Goal: Task Accomplishment & Management: Use online tool/utility

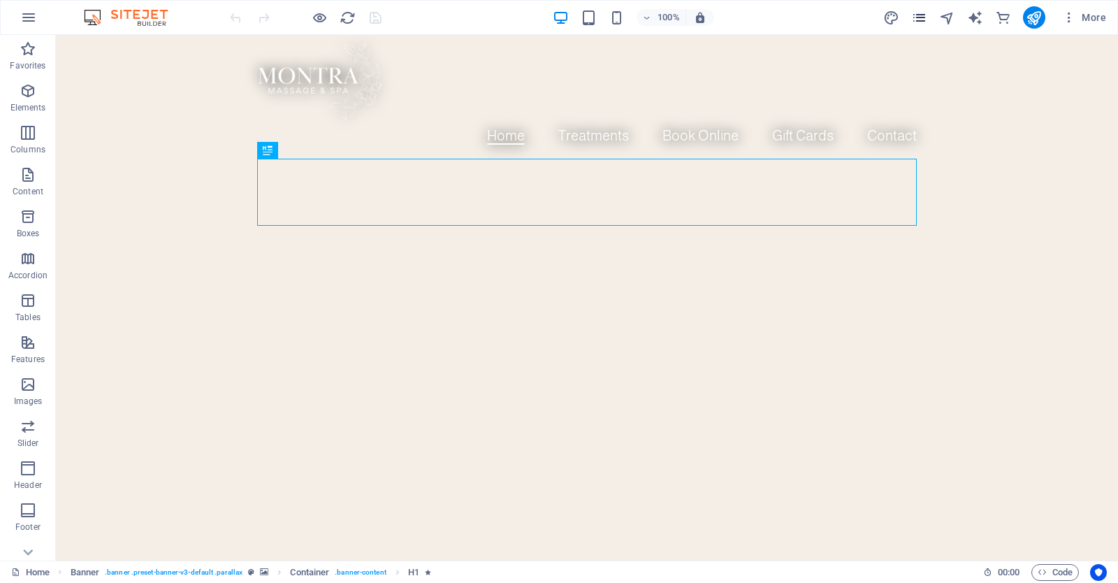
click at [921, 20] on icon "pages" at bounding box center [920, 18] width 16 height 16
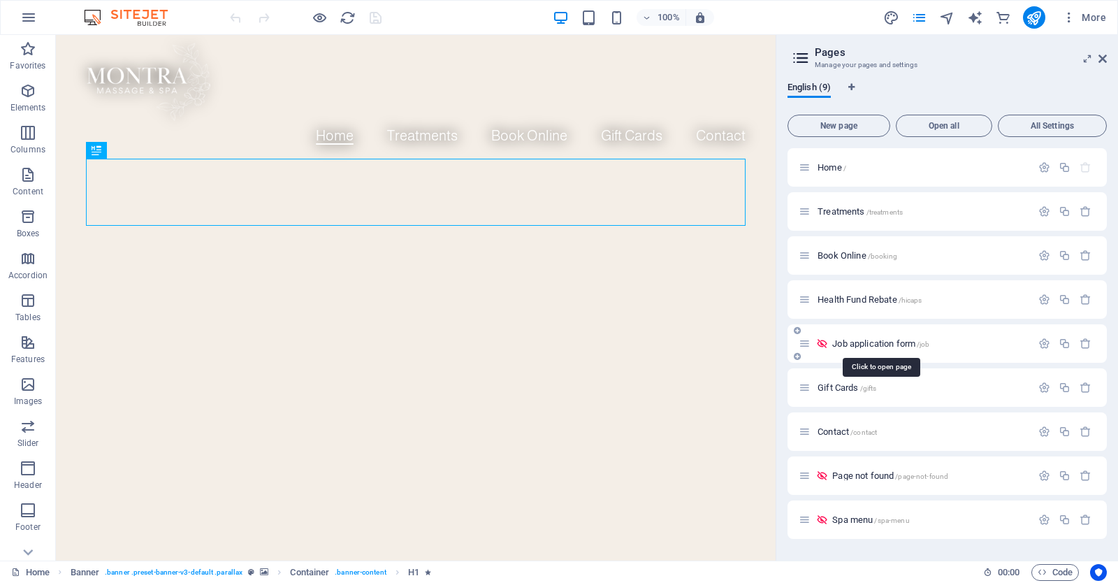
click at [890, 338] on span "Job application form /job" at bounding box center [881, 343] width 97 height 10
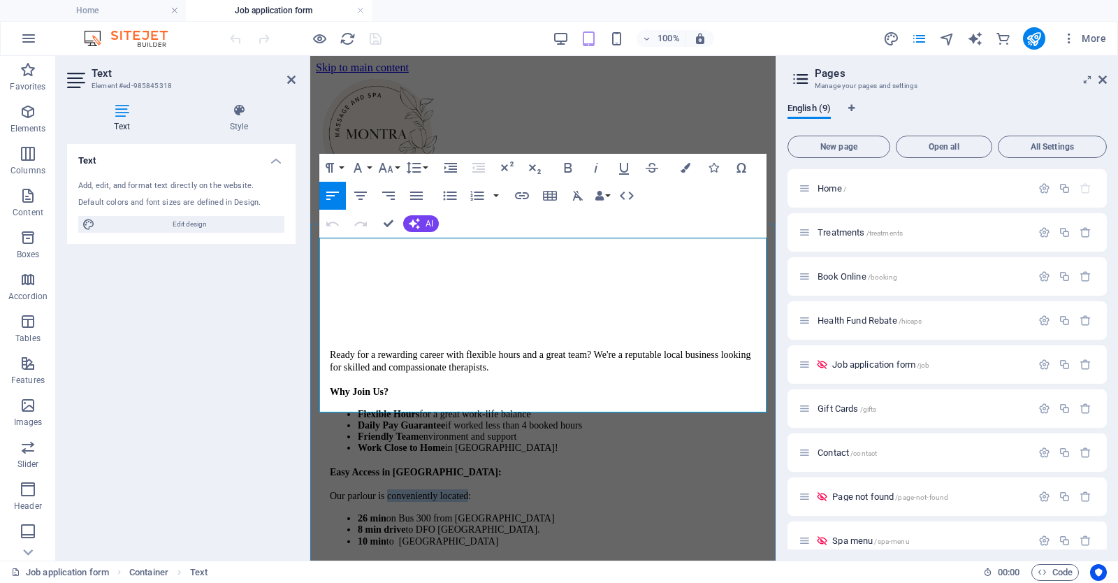
click at [454, 491] on span "Our parlour is conveniently located:" at bounding box center [400, 496] width 141 height 10
click at [521, 197] on icon "button" at bounding box center [522, 195] width 17 height 17
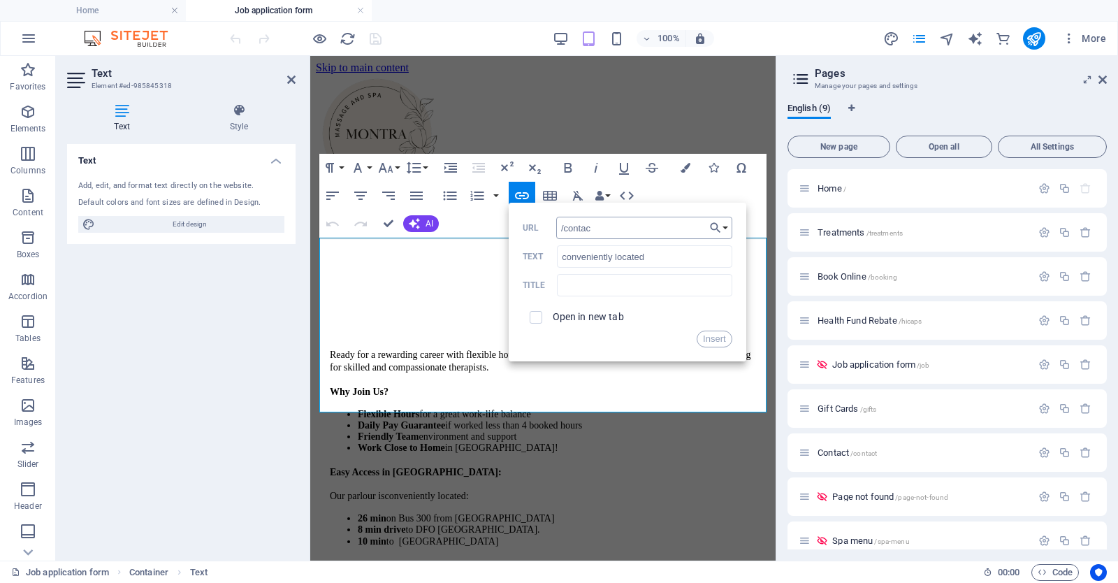
type input "/contact"
click at [712, 345] on button "Insert" at bounding box center [715, 339] width 36 height 17
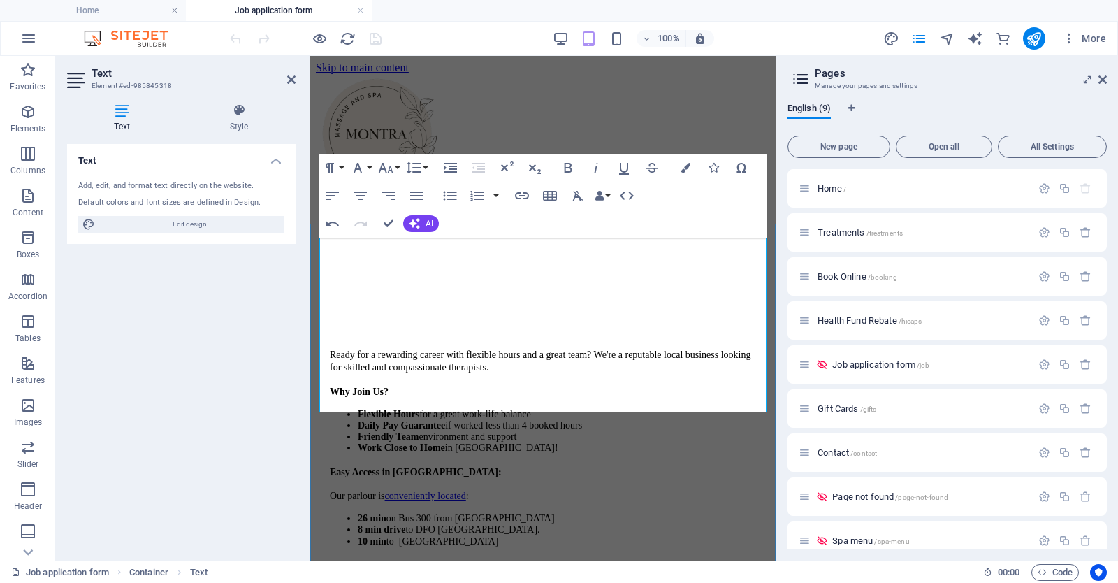
click at [498, 489] on p "Our parlour is conveniently located :" at bounding box center [543, 495] width 426 height 13
click at [628, 195] on icon "button" at bounding box center [627, 195] width 17 height 17
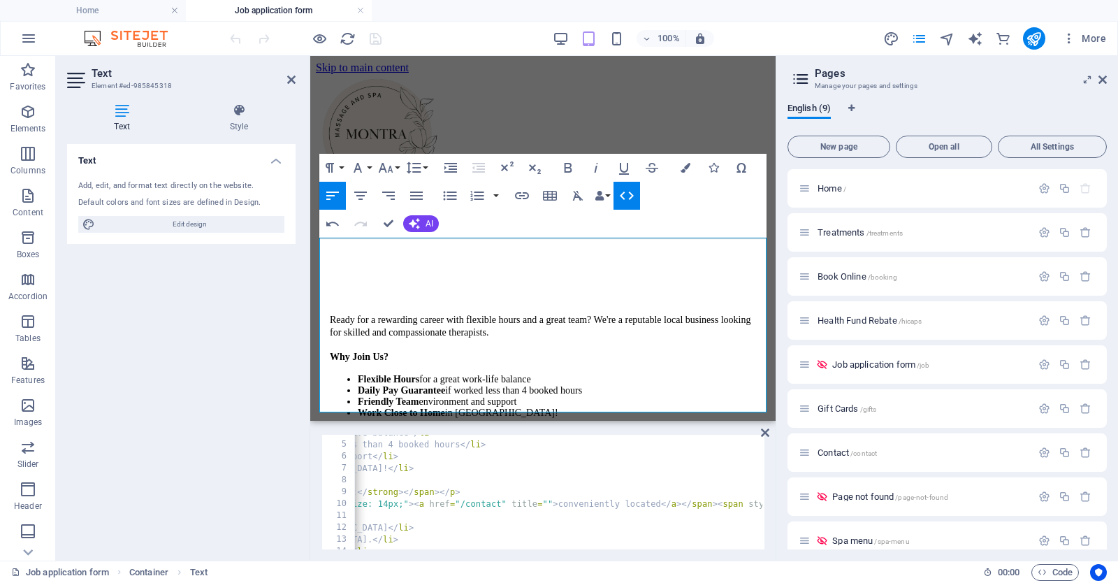
scroll to position [0, 585]
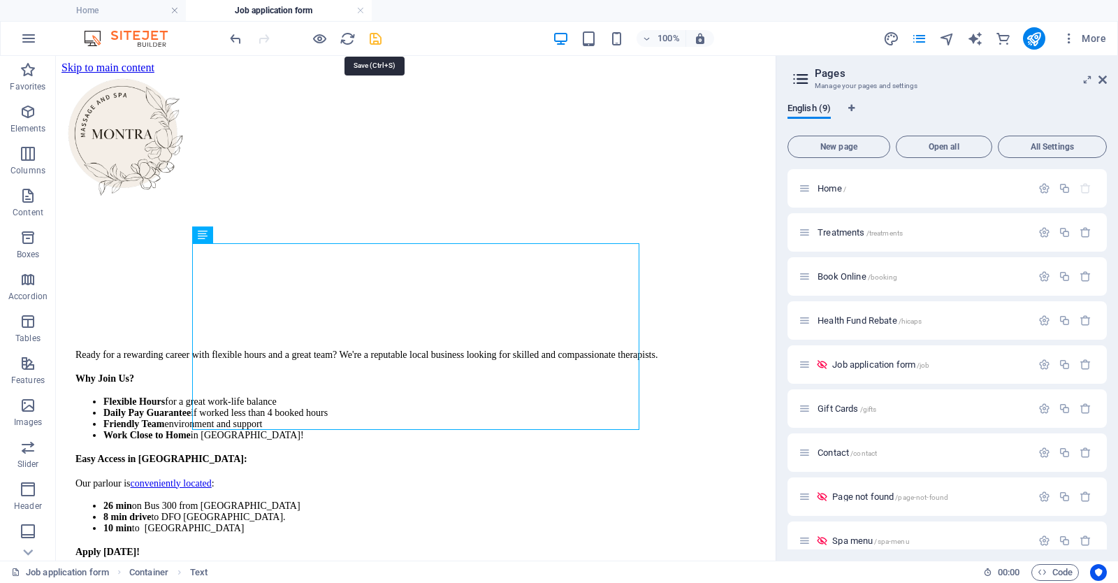
click at [375, 38] on icon "save" at bounding box center [376, 39] width 16 height 16
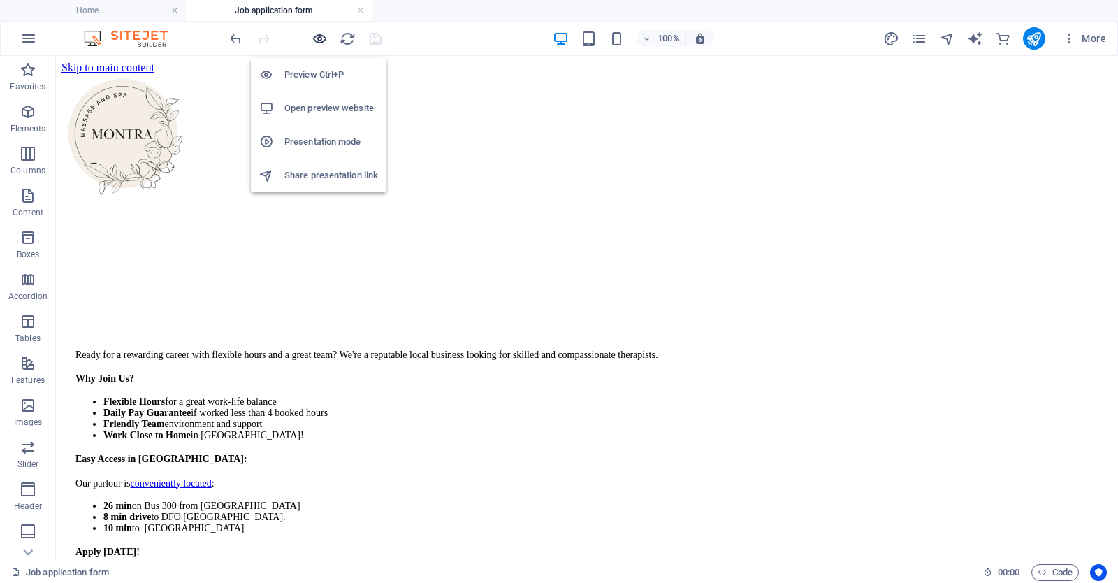
click at [319, 35] on icon "button" at bounding box center [320, 39] width 16 height 16
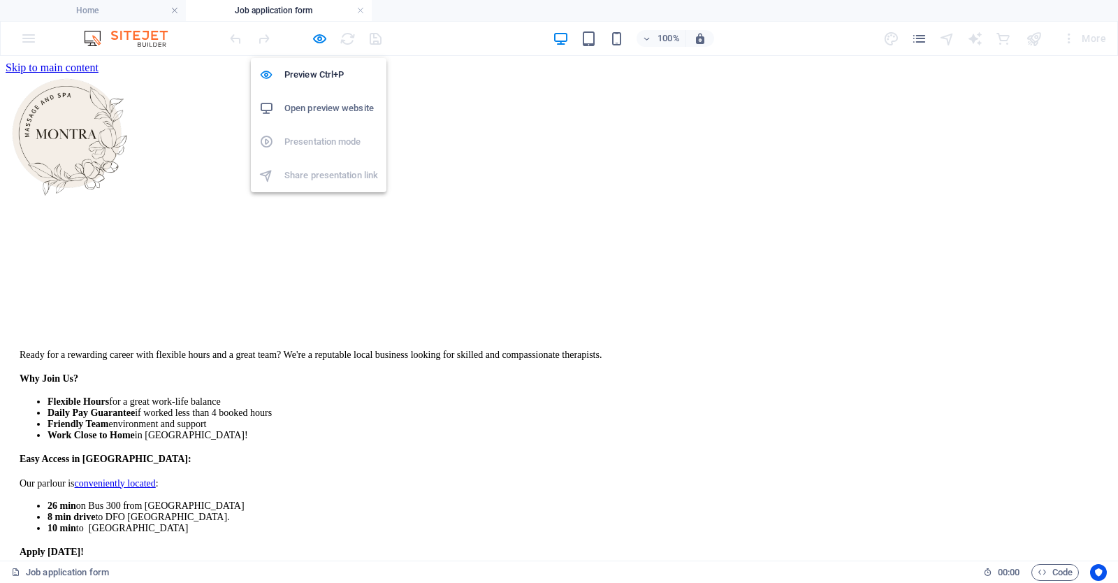
click at [328, 108] on h6 "Open preview website" at bounding box center [331, 108] width 94 height 17
click at [322, 40] on icon "button" at bounding box center [320, 39] width 16 height 16
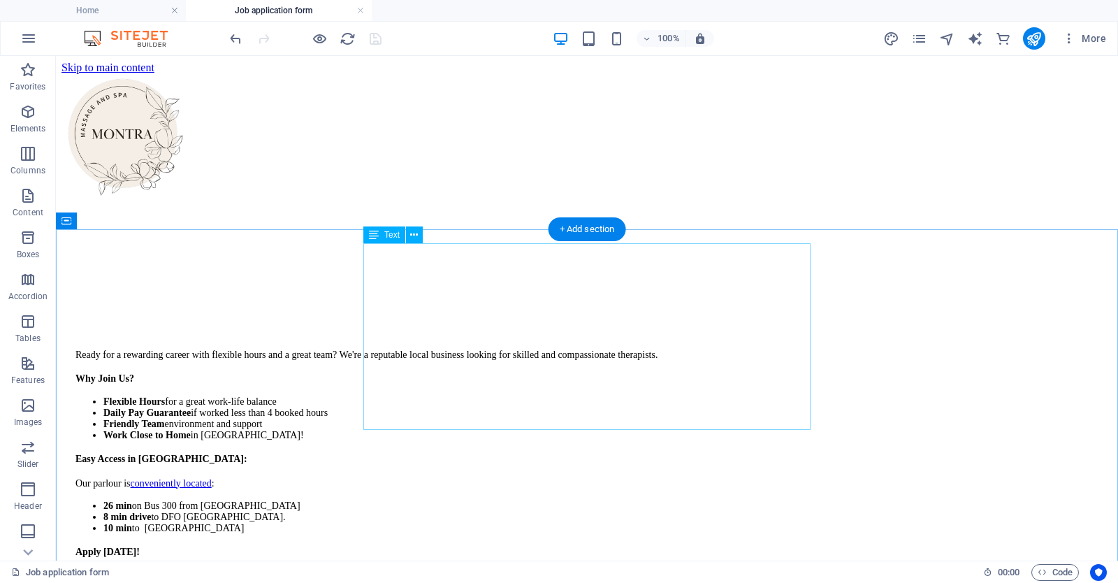
click at [528, 368] on div "Ready for a rewarding career with flexible hours and a great team? We're a repu…" at bounding box center [587, 453] width 1051 height 210
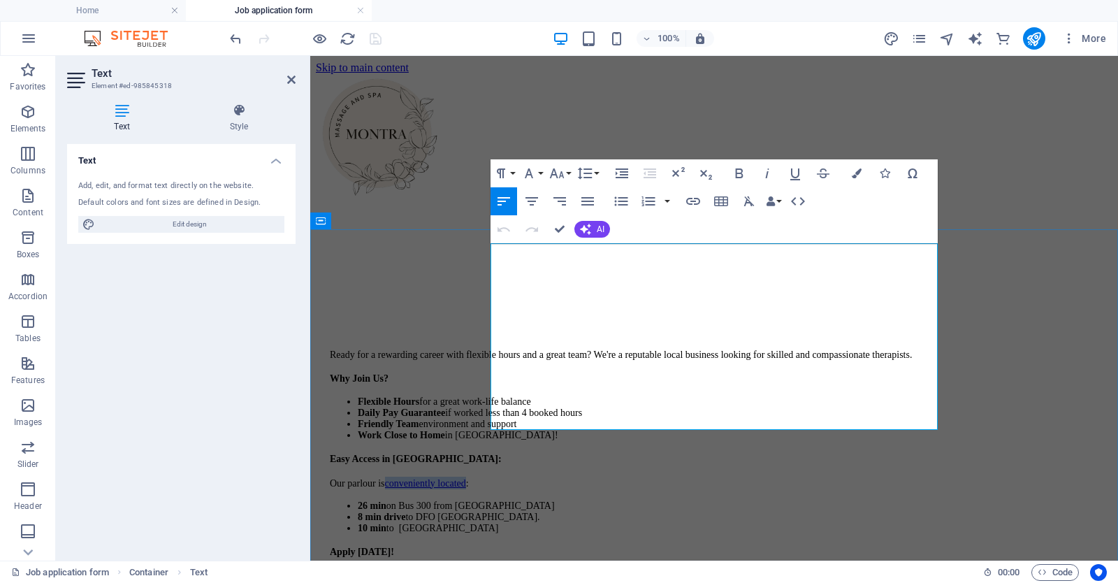
drag, startPoint x: 566, startPoint y: 370, endPoint x: 653, endPoint y: 371, distance: 86.7
click at [653, 477] on p "Our parlour is conveniently located :" at bounding box center [714, 483] width 769 height 13
click at [795, 176] on icon "button" at bounding box center [795, 173] width 17 height 17
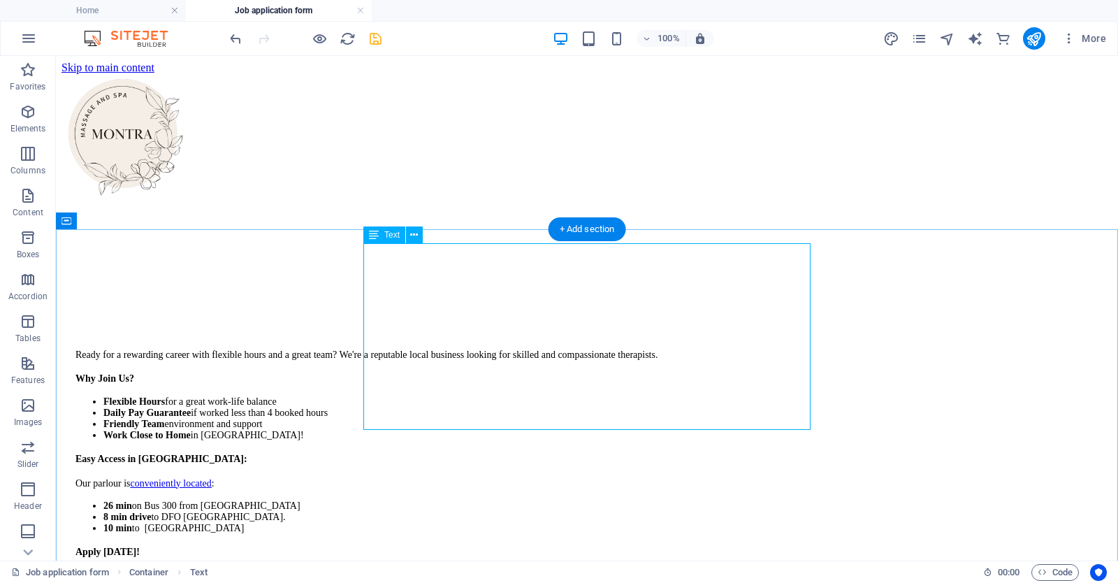
click at [573, 352] on div "Ready for a rewarding career with flexible hours and a great team? We're a repu…" at bounding box center [587, 453] width 1051 height 210
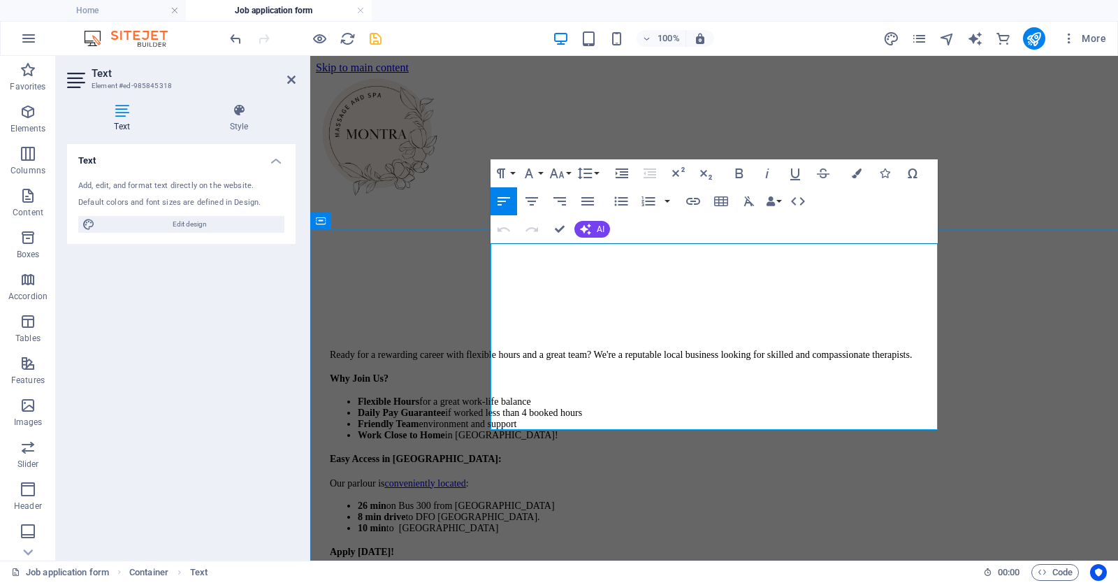
click at [618, 452] on p "Easy Access in [GEOGRAPHIC_DATA]:" at bounding box center [714, 458] width 769 height 13
click at [260, 359] on div "Text Add, edit, and format text directly on the website. Default colors and fon…" at bounding box center [181, 346] width 229 height 405
click at [1085, 42] on span "More" at bounding box center [1085, 38] width 44 height 14
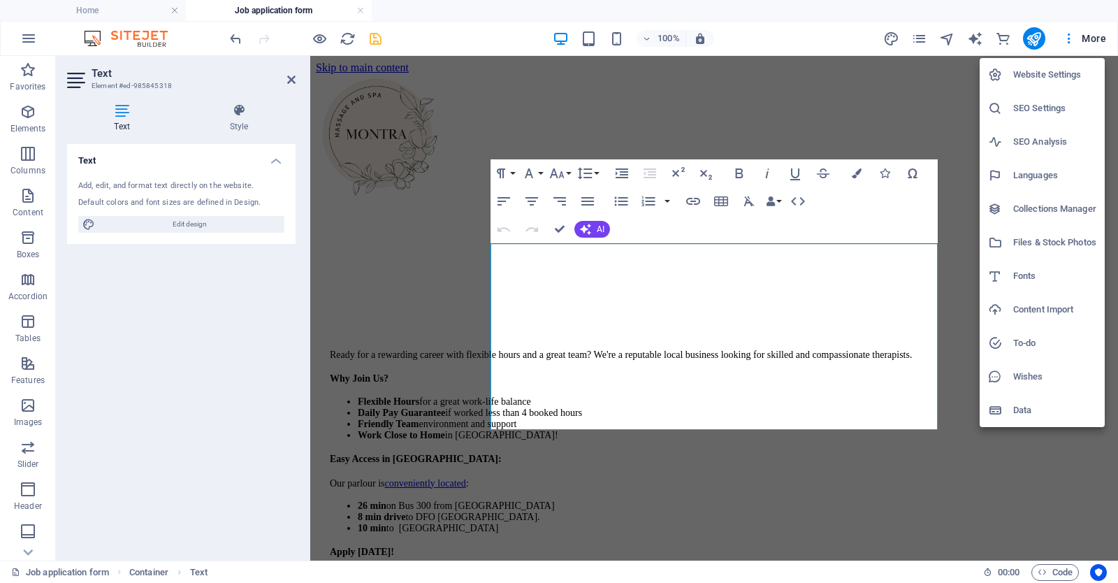
click at [1049, 251] on li "Files & Stock Photos" at bounding box center [1042, 243] width 125 height 34
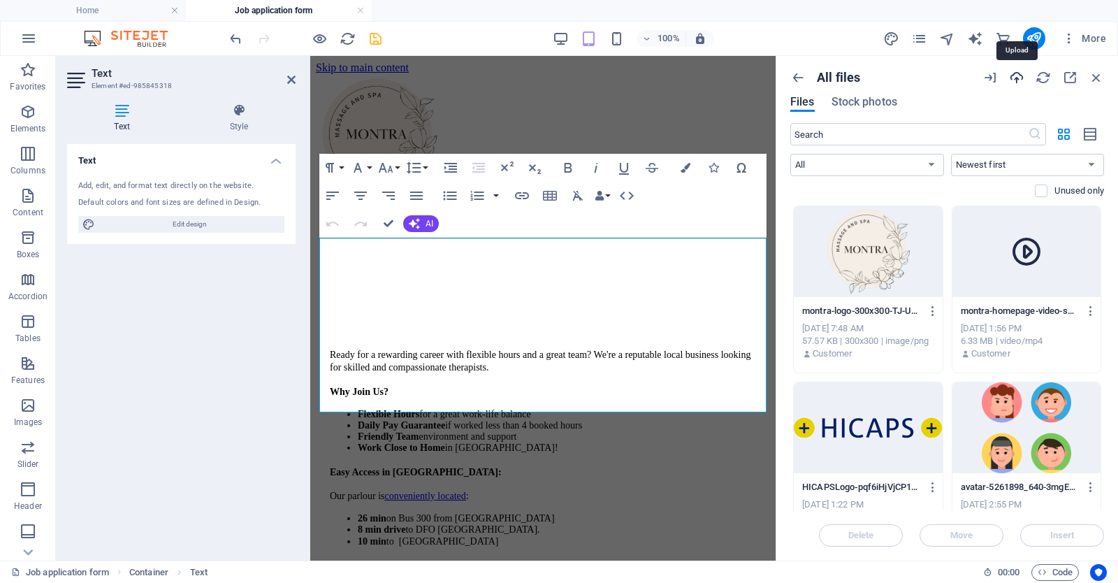
click at [1016, 77] on icon "button" at bounding box center [1016, 77] width 15 height 15
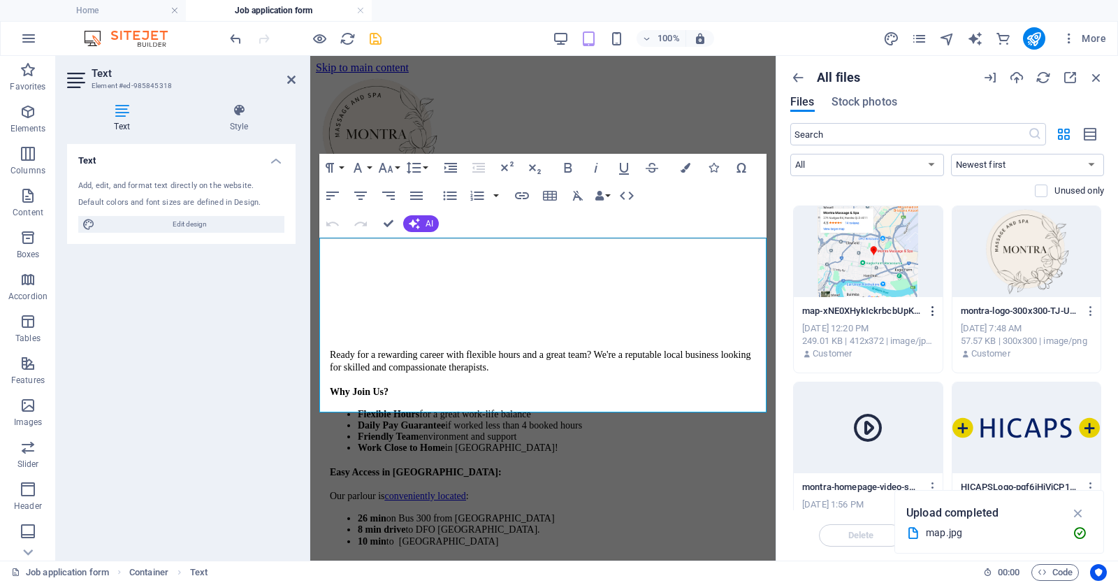
click at [930, 309] on icon "button" at bounding box center [933, 311] width 13 height 13
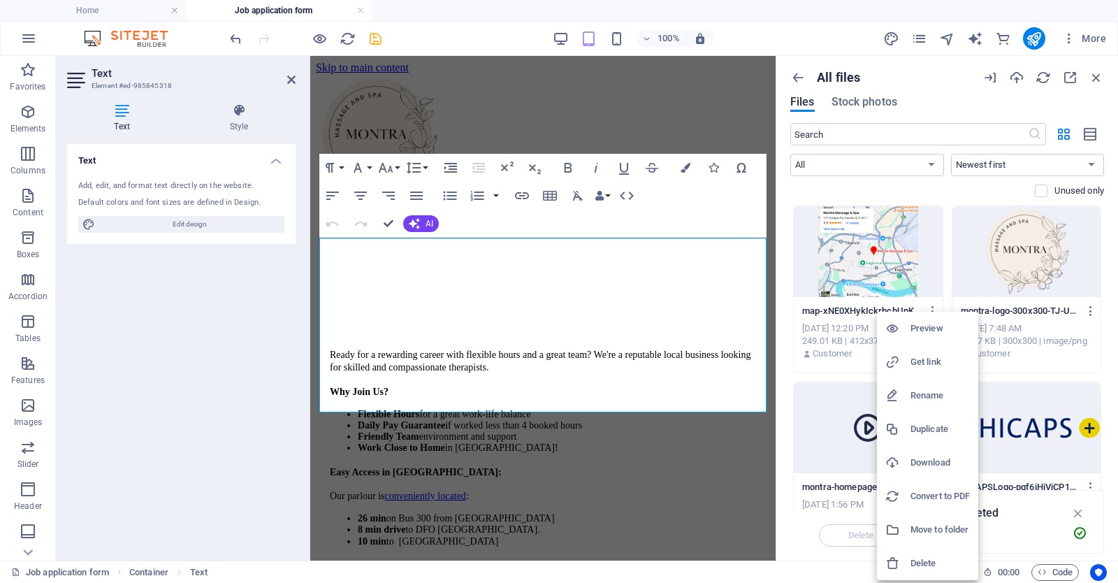
click at [917, 361] on h6 "Get link" at bounding box center [940, 362] width 59 height 17
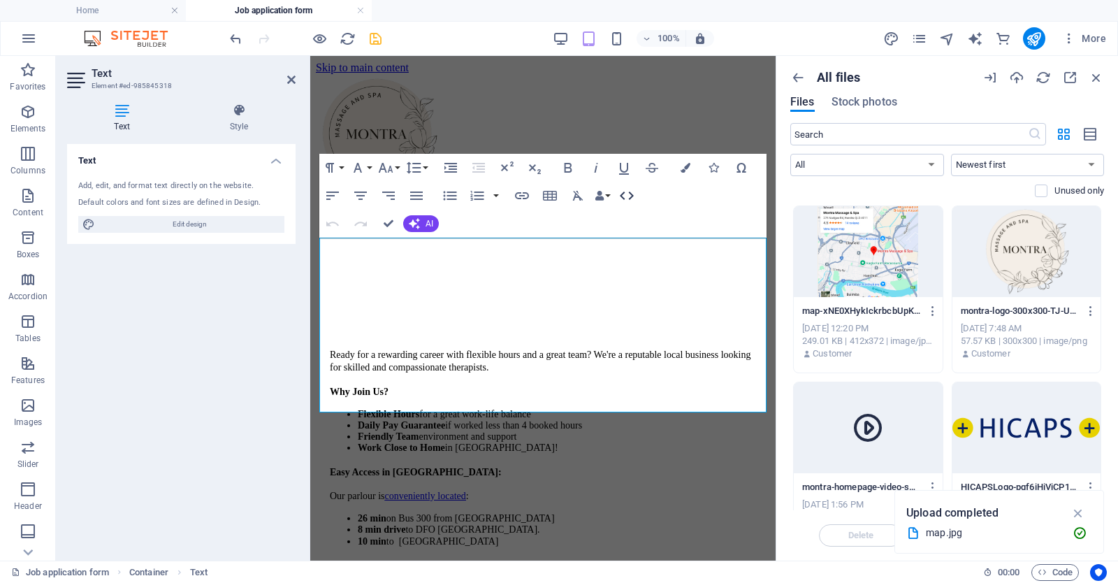
click at [628, 198] on icon "button" at bounding box center [627, 195] width 17 height 17
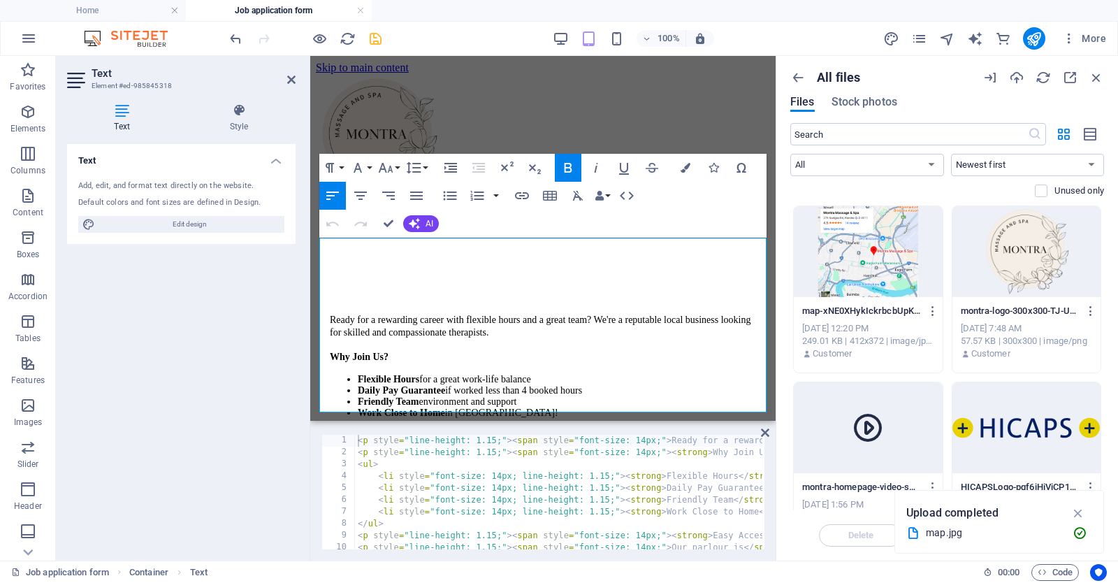
click at [470, 524] on div "< p style = "line-height: 1.15;" > < span style = "font-size: 14px;" > Ready fo…" at bounding box center [934, 503] width 1159 height 136
paste textarea "[URL][DOMAIN_NAME]""
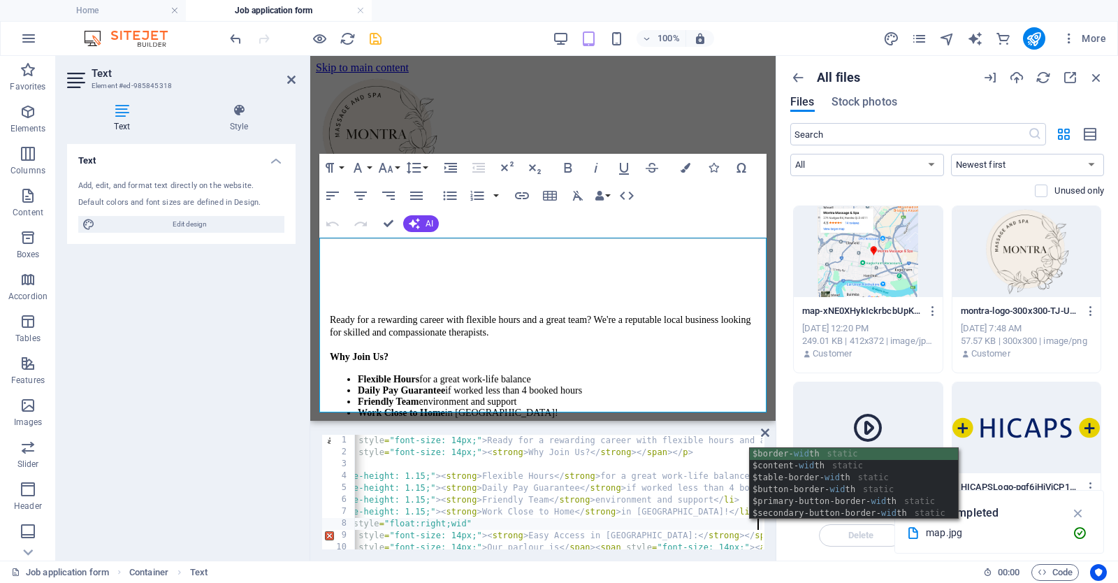
scroll to position [0, 0]
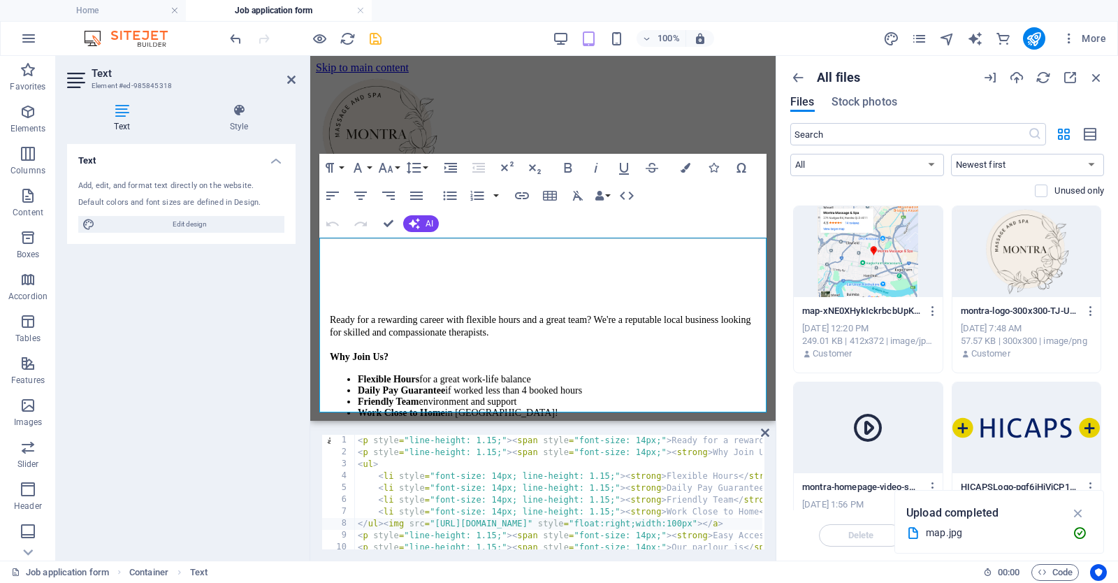
click at [386, 524] on div "< p style = "line-height: 1.15;" > < span style = "font-size: 14px;" > Ready fo…" at bounding box center [934, 503] width 1159 height 136
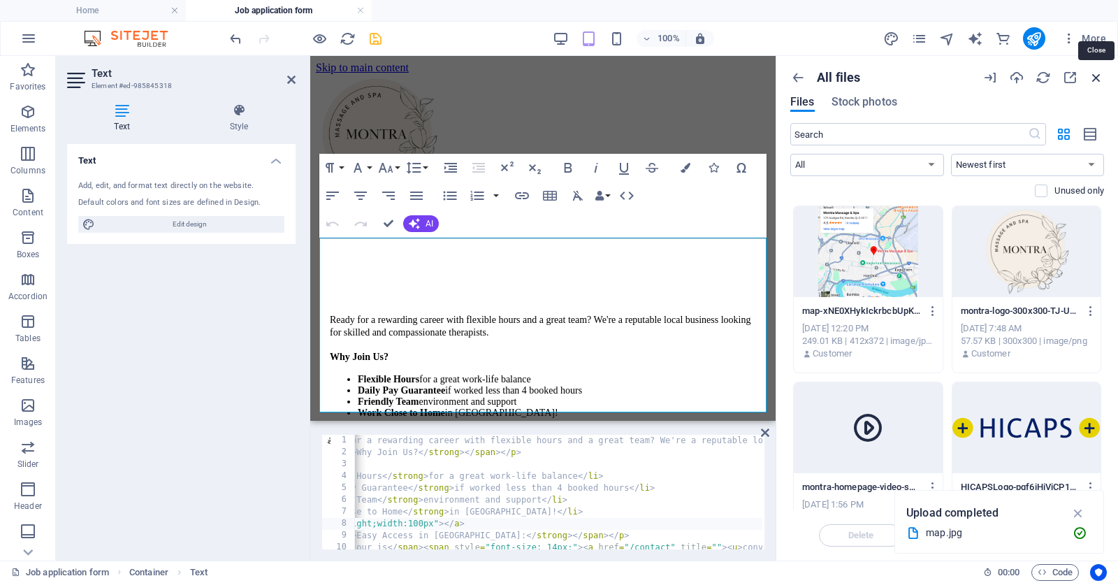
type textarea "</ul><a href="/contact"><img src="[URL][DOMAIN_NAME]" style="float:right;width:…"
click at [1096, 77] on icon "button" at bounding box center [1096, 77] width 15 height 15
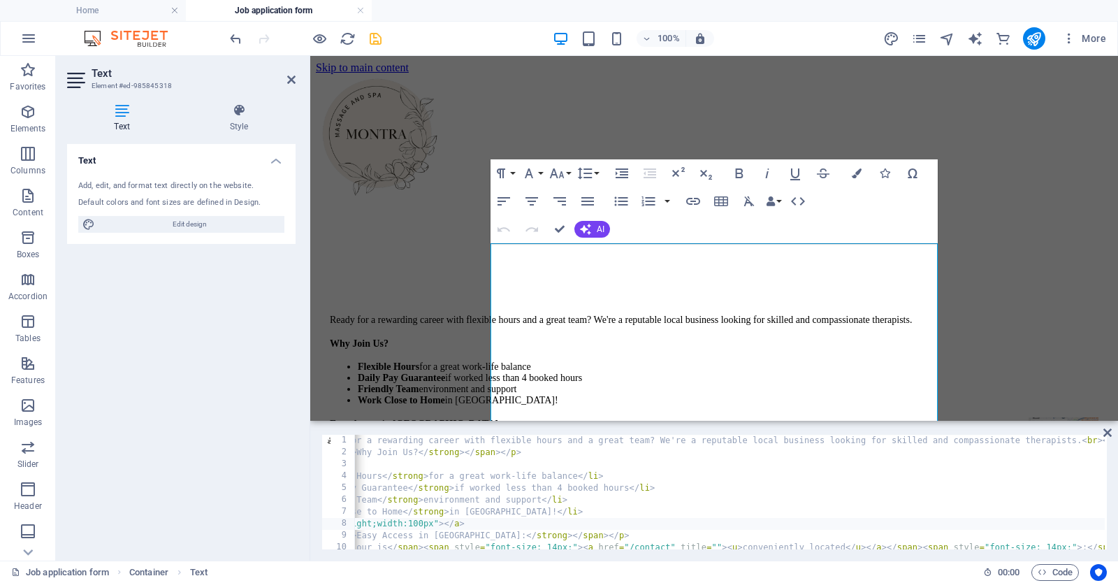
click at [709, 522] on div "< p style = "line-height: 1.15;" > < span style = "font-size: 14px;" > Ready fo…" at bounding box center [578, 503] width 1159 height 136
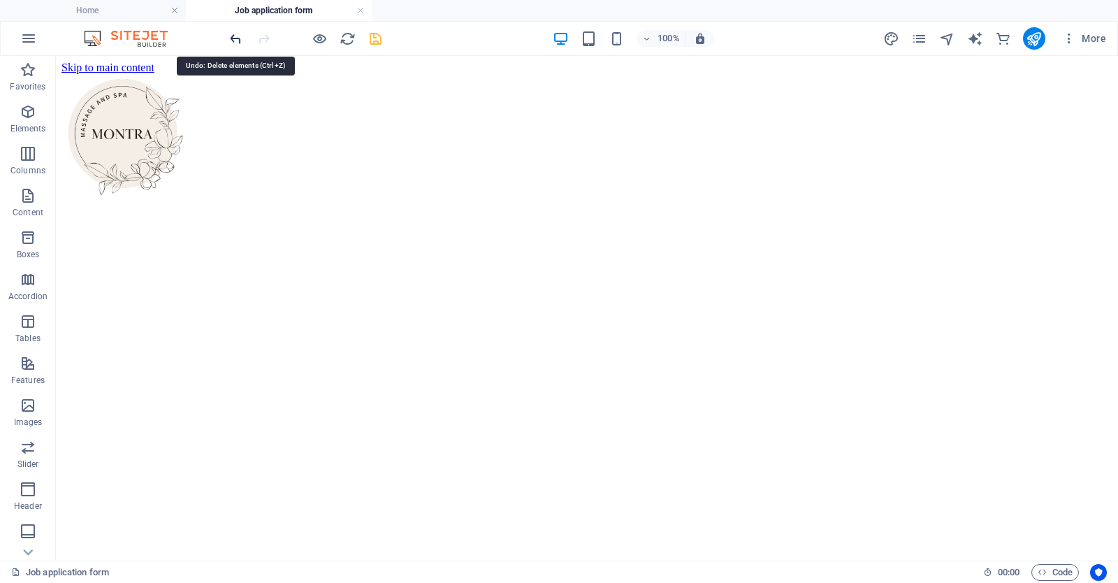
click at [235, 38] on icon "undo" at bounding box center [236, 39] width 16 height 16
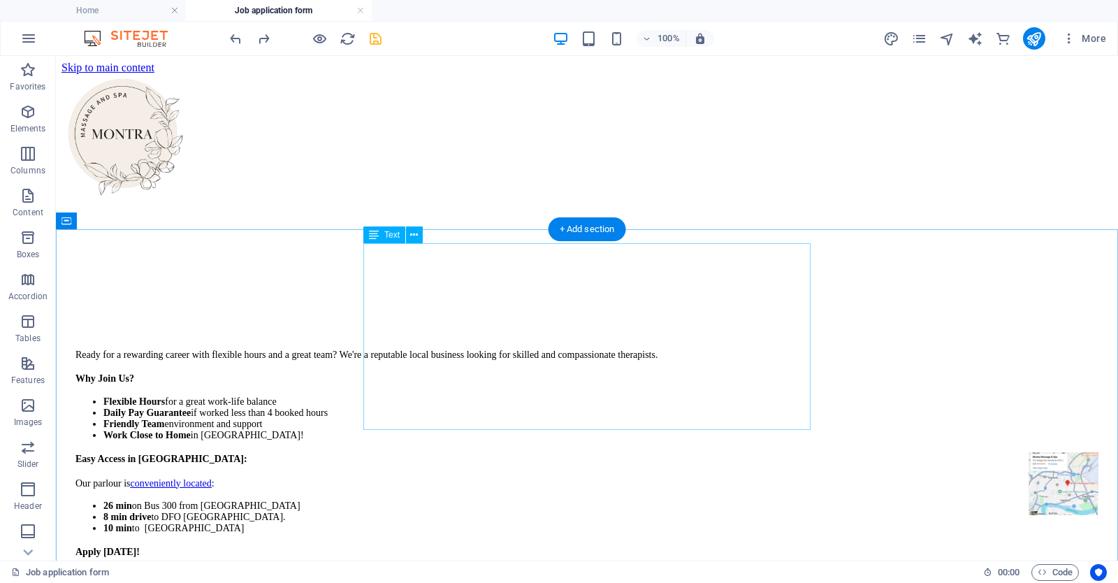
click at [705, 391] on div "Ready for a rewarding career with flexible hours and a great team? We're a repu…" at bounding box center [587, 453] width 1051 height 210
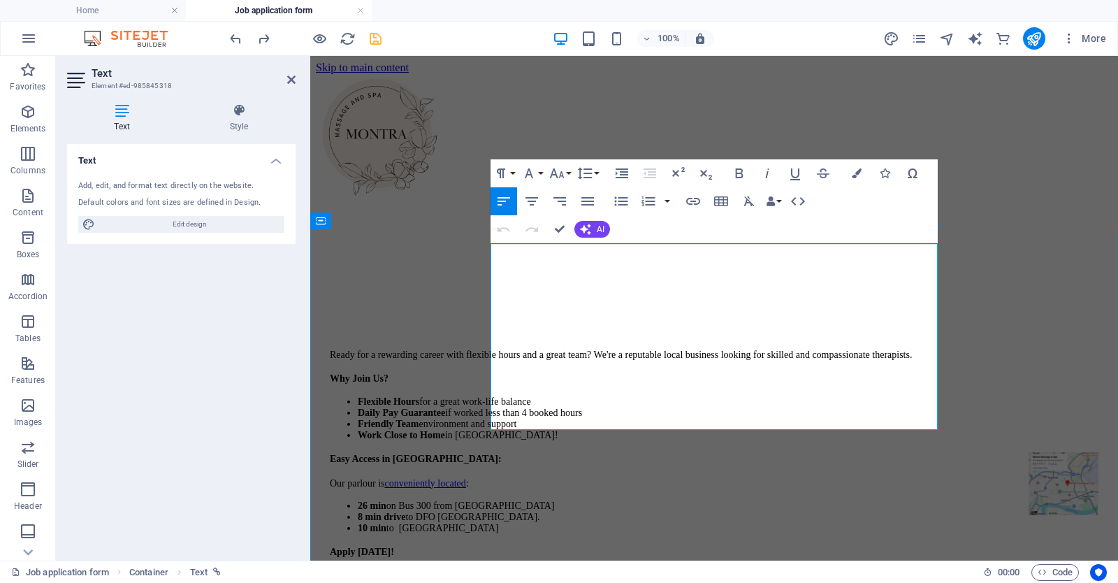
click at [705, 512] on li "8 min drive to DFO [GEOGRAPHIC_DATA]." at bounding box center [728, 517] width 741 height 11
click at [798, 200] on icon "button" at bounding box center [798, 201] width 17 height 17
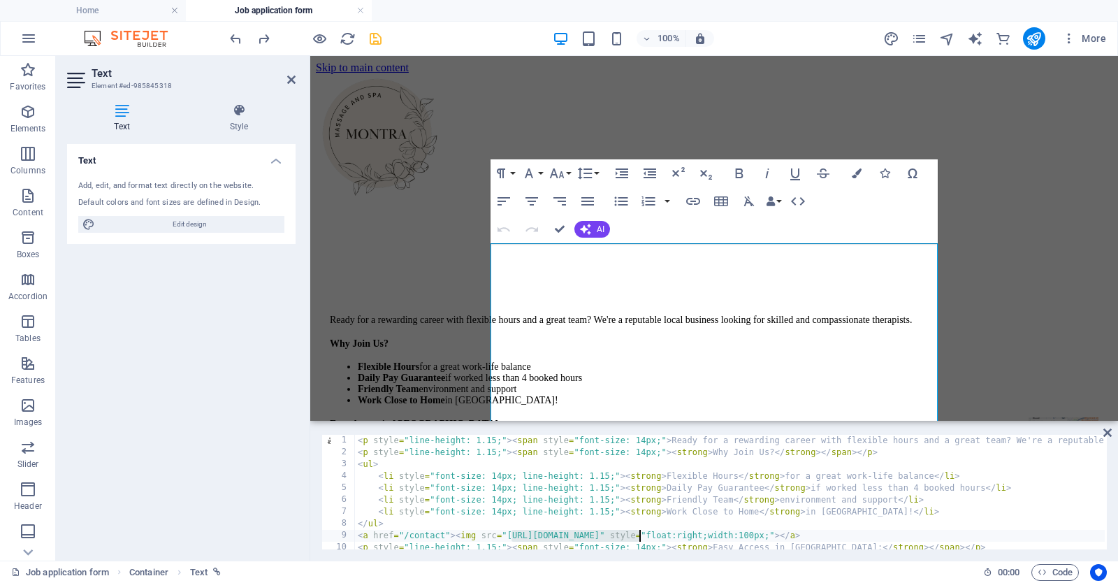
drag, startPoint x: 509, startPoint y: 535, endPoint x: 640, endPoint y: 534, distance: 130.7
click at [640, 534] on div "< p style = "line-height: 1.15;" > < span style = "font-size: 14px;" > Ready fo…" at bounding box center [934, 503] width 1159 height 136
click at [906, 535] on div "< p style = "line-height: 1.15;" > < span style = "font-size: 14px;" > Ready fo…" at bounding box center [934, 503] width 1159 height 136
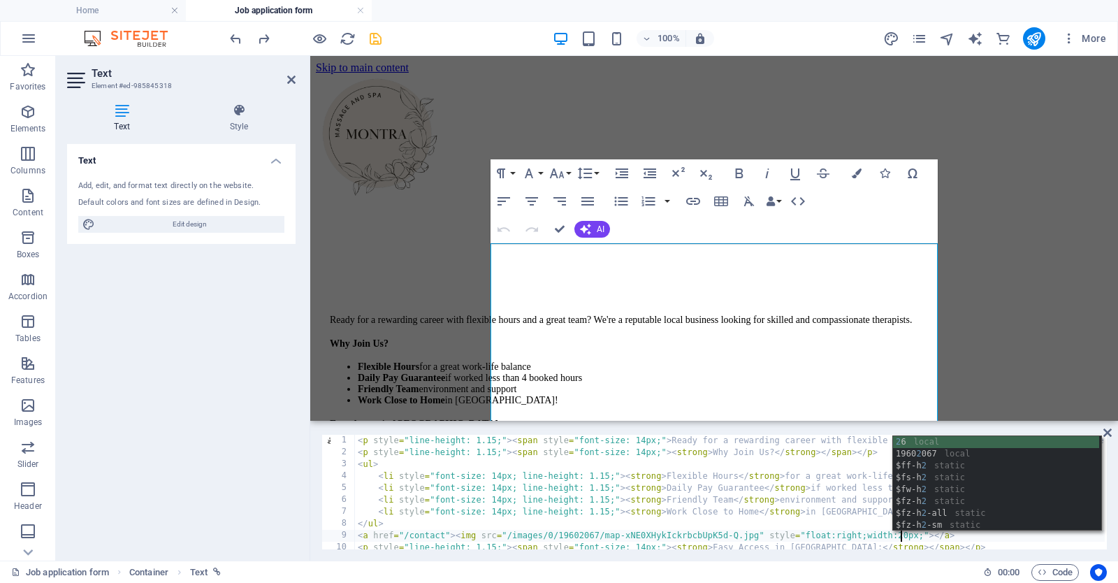
scroll to position [0, 44]
type textarea "<a href="/contact"><img src="/images/0/19602067/map-xNE0XHykIckrbcbUpK5d-Q.jpg"…"
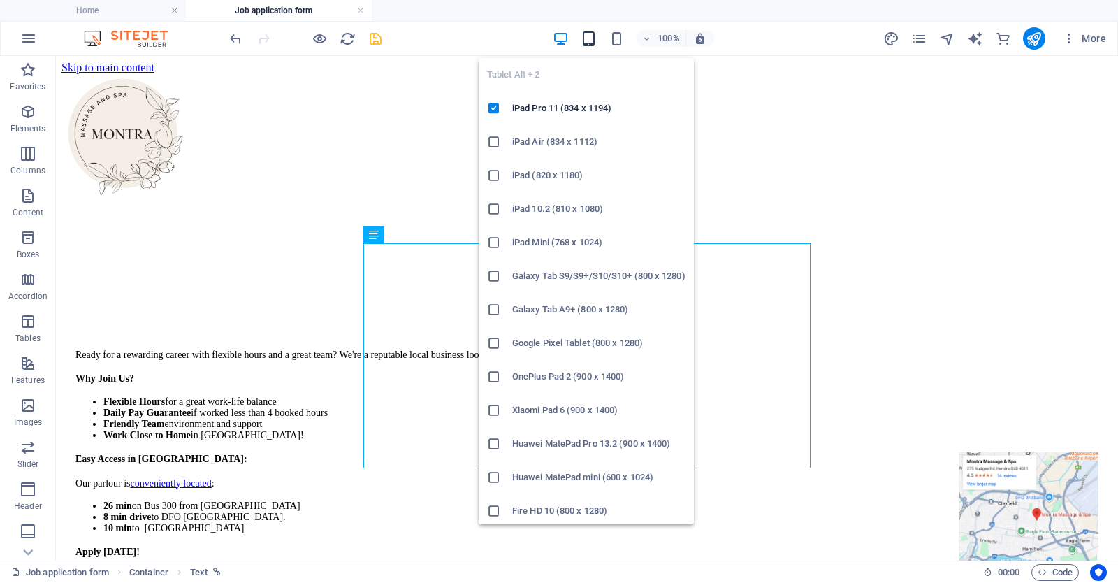
click at [587, 39] on icon "button" at bounding box center [589, 39] width 16 height 16
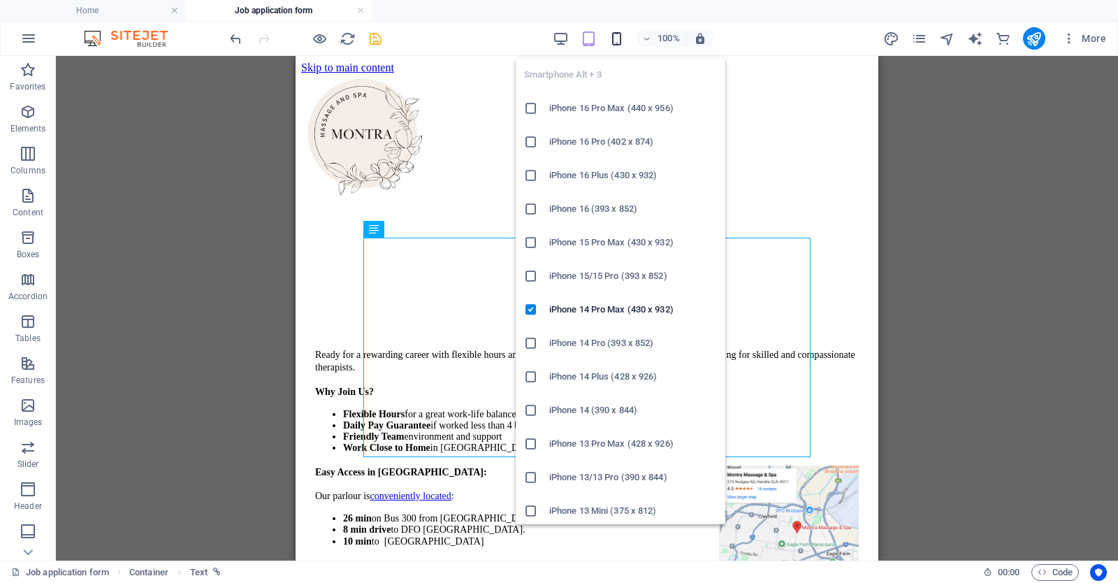
click at [617, 38] on icon "button" at bounding box center [617, 39] width 16 height 16
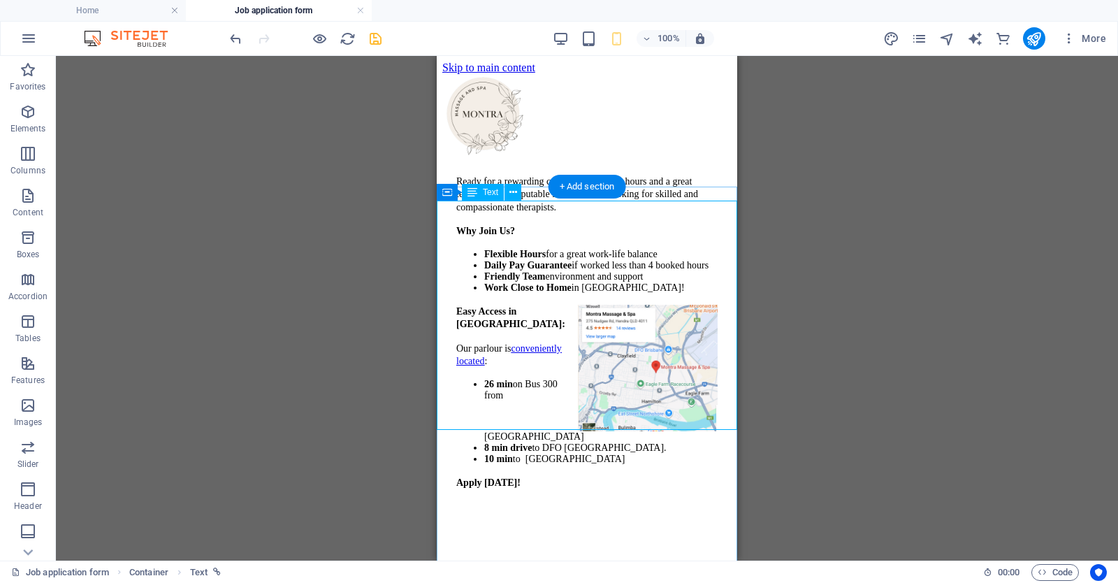
click at [632, 370] on div "Ready for a rewarding career with flexible hours and a great team? We're a repu…" at bounding box center [586, 332] width 289 height 314
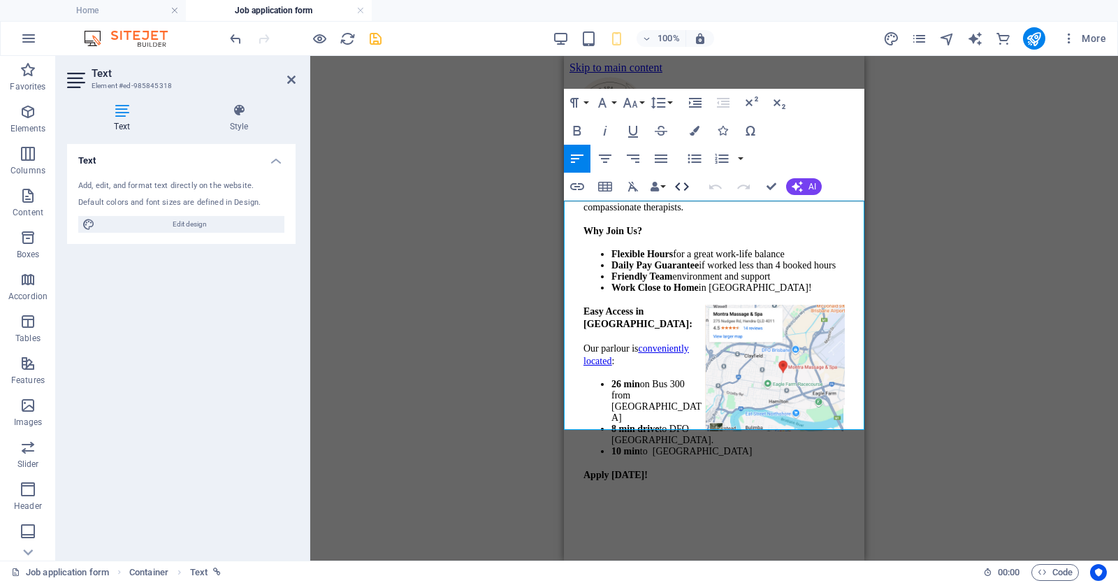
click at [680, 186] on icon "button" at bounding box center [682, 186] width 17 height 17
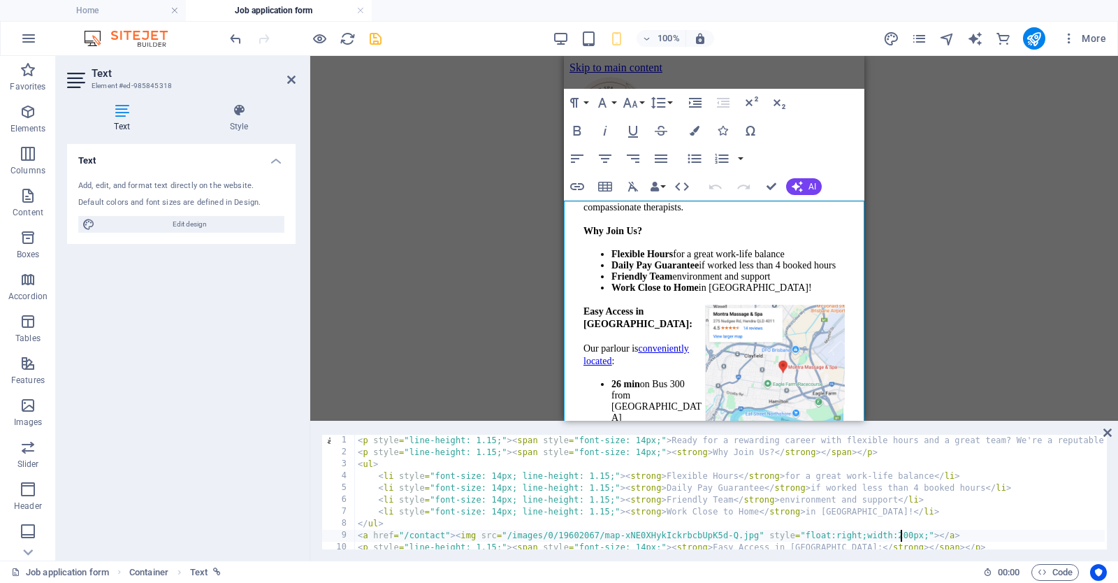
click at [902, 533] on div "< p style = "line-height: 1.15;" > < span style = "font-size: 14px;" > Ready fo…" at bounding box center [934, 503] width 1159 height 136
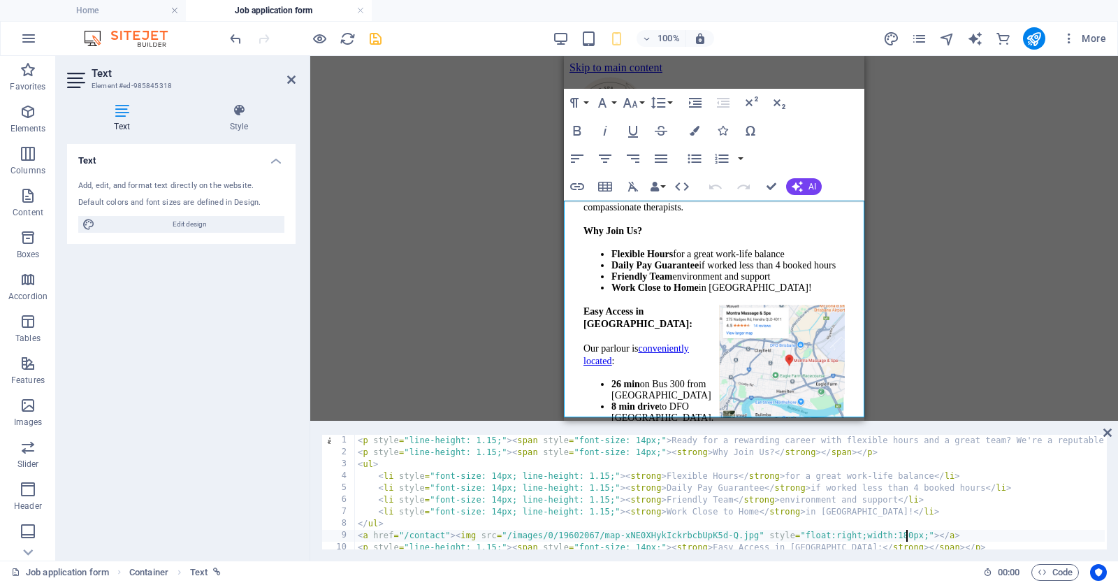
type textarea "<a href="/contact"><img src="/images/0/19602067/map-xNE0XHykIckrbcbUpK5d-Q.jpg"…"
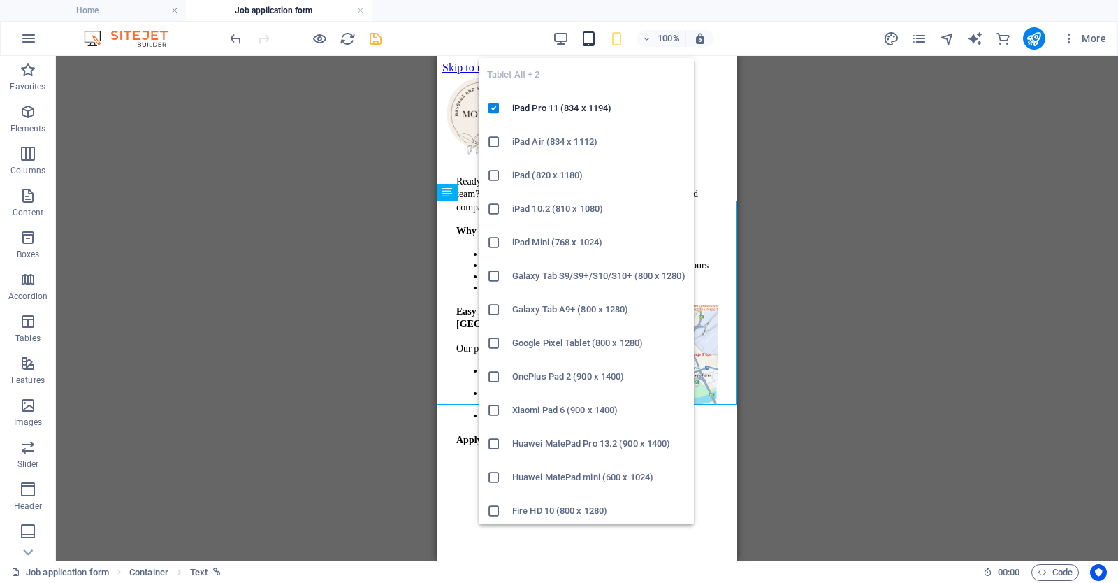
click at [589, 38] on icon "button" at bounding box center [589, 39] width 16 height 16
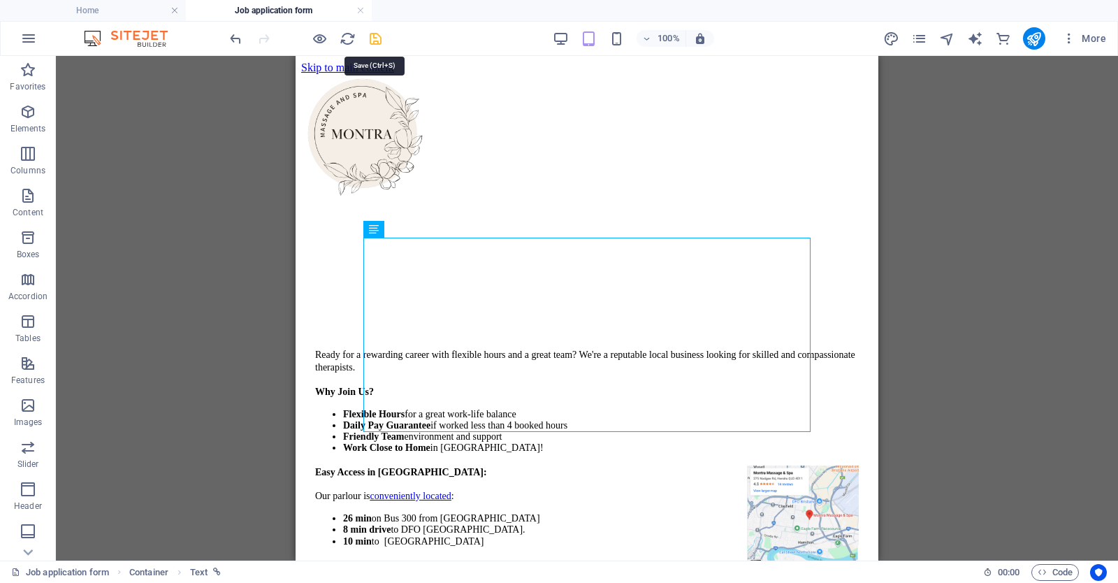
click at [377, 38] on icon "save" at bounding box center [376, 39] width 16 height 16
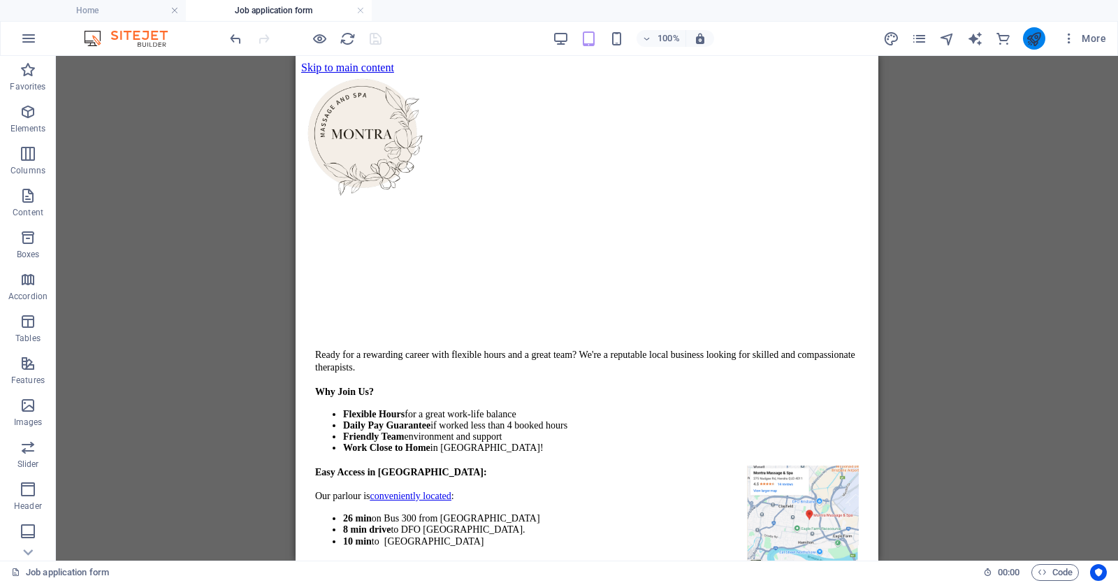
click at [1038, 42] on icon "publish" at bounding box center [1034, 39] width 16 height 16
